Goal: Task Accomplishment & Management: Use online tool/utility

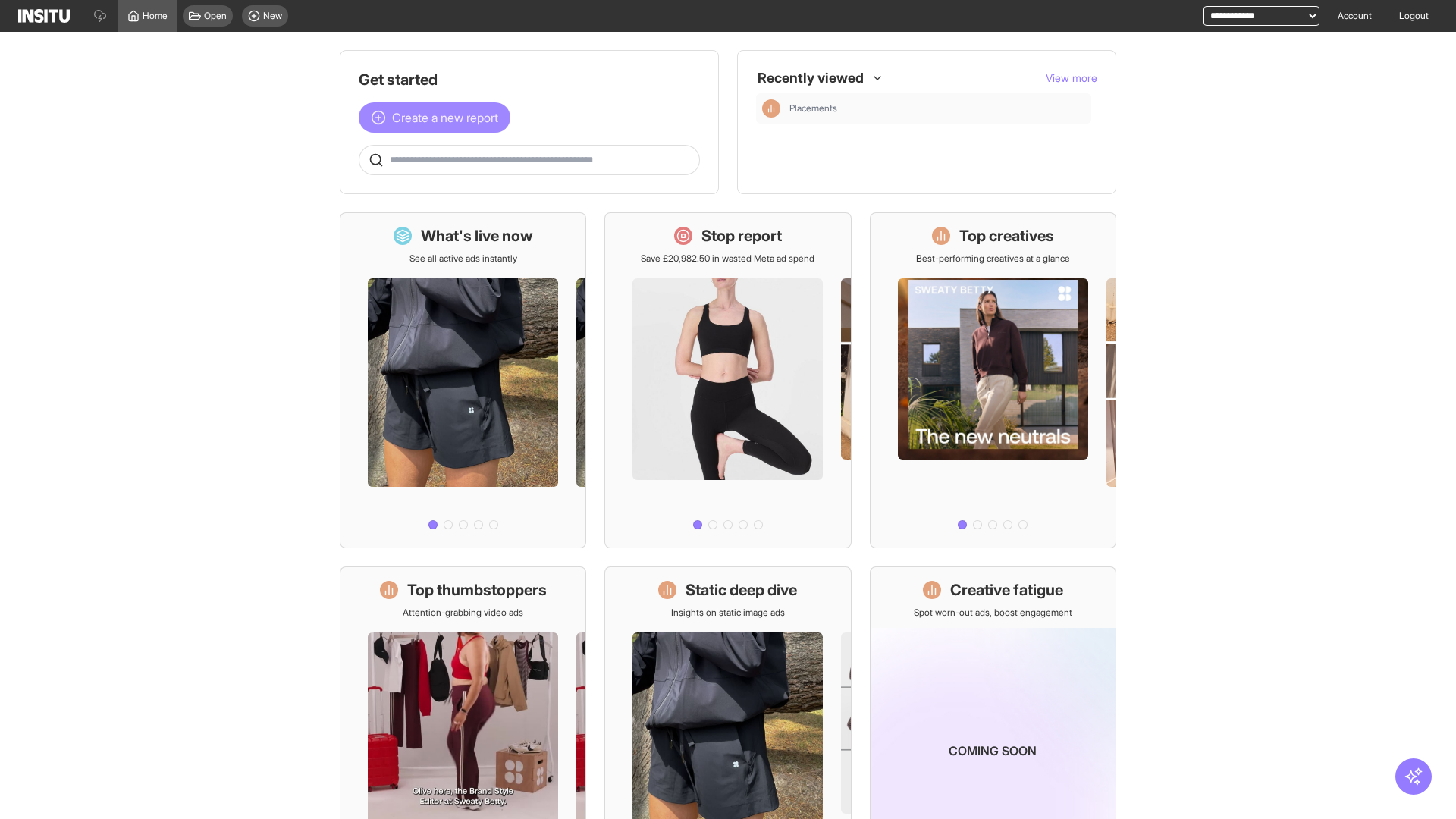
click at [438, 118] on span "Create a new report" at bounding box center [444, 118] width 106 height 18
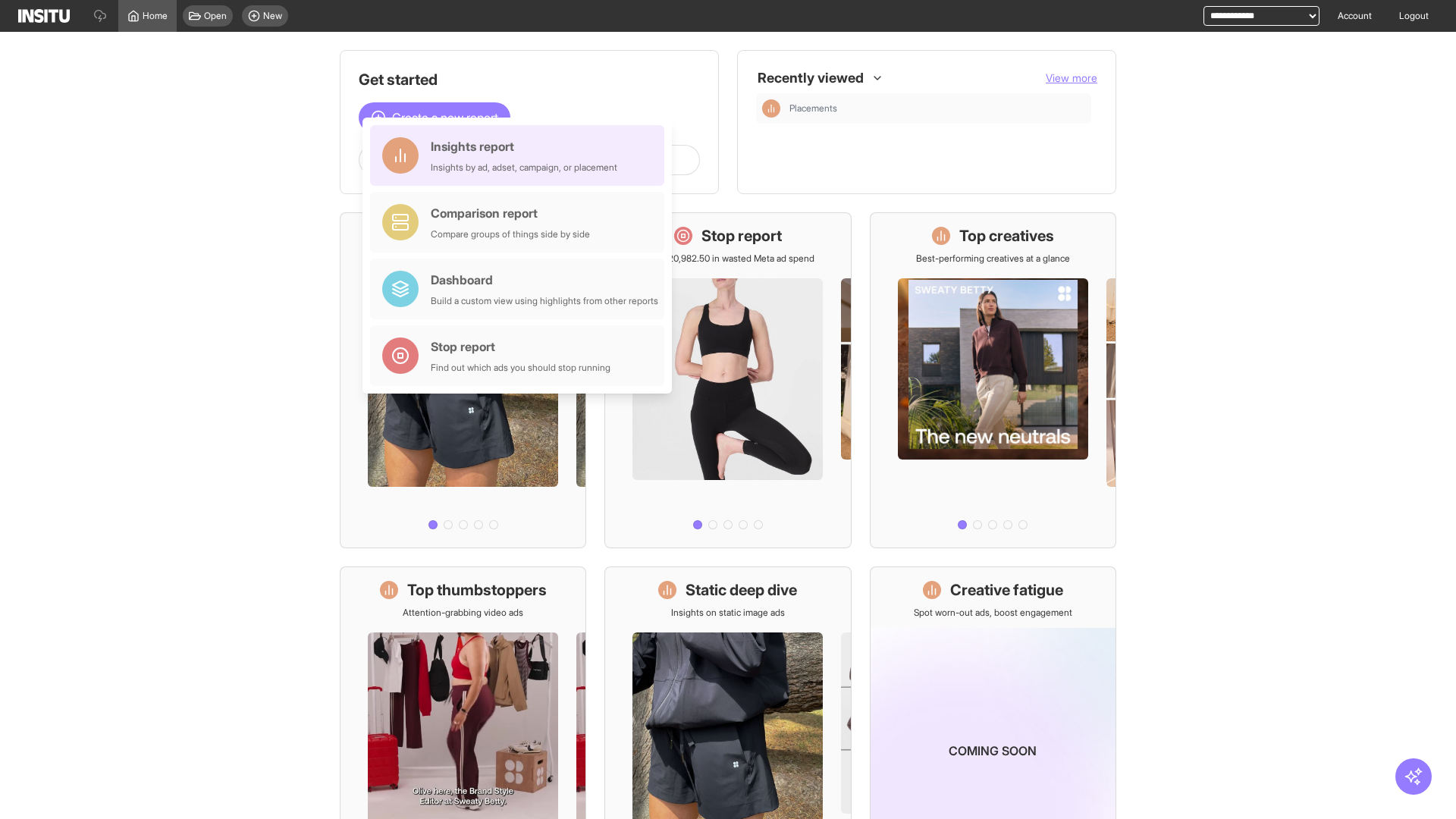
click at [521, 156] on div "Insights report Insights by ad, adset, campaign, or placement" at bounding box center [524, 155] width 186 height 36
